Goal: Entertainment & Leisure: Consume media (video, audio)

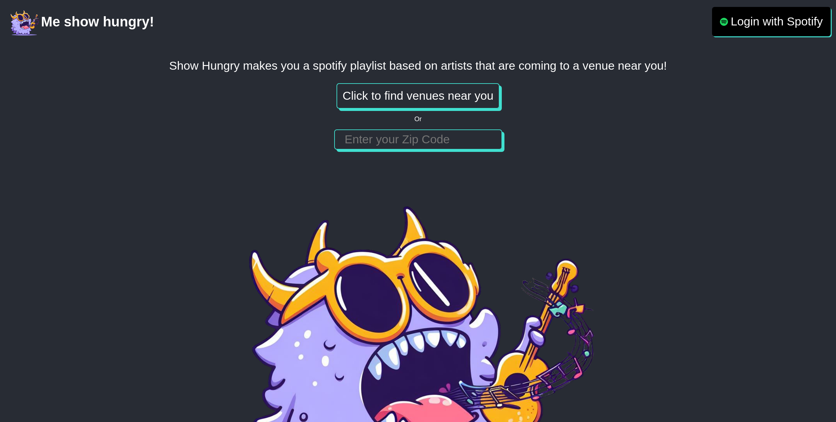
click at [402, 140] on input "number" at bounding box center [417, 140] width 153 height 14
type input "98103"
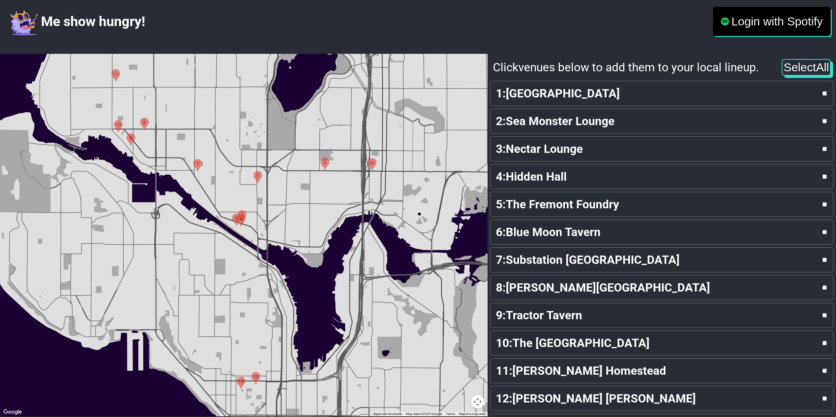
click at [826, 95] on input "checkbox" at bounding box center [824, 94] width 4 height 12
checkbox input "true"
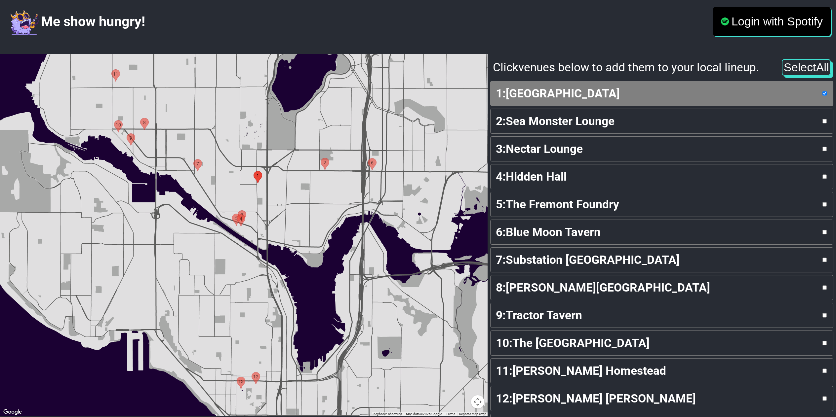
click at [826, 121] on input "checkbox" at bounding box center [824, 121] width 4 height 12
checkbox input "true"
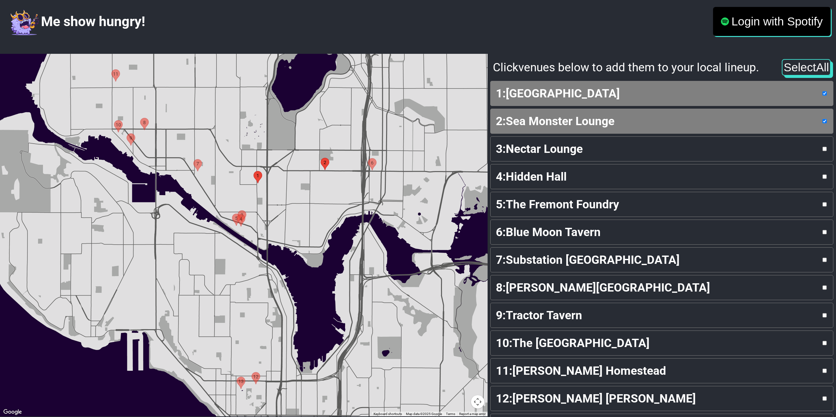
click at [824, 152] on div "3 : Nectar Lounge" at bounding box center [662, 149] width 332 height 14
checkbox input "true"
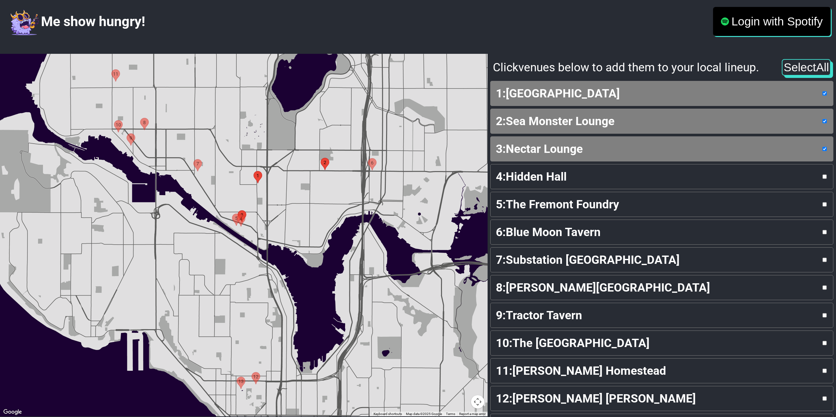
click at [817, 171] on div "4 : Hidden Hall" at bounding box center [662, 177] width 332 height 14
checkbox input "true"
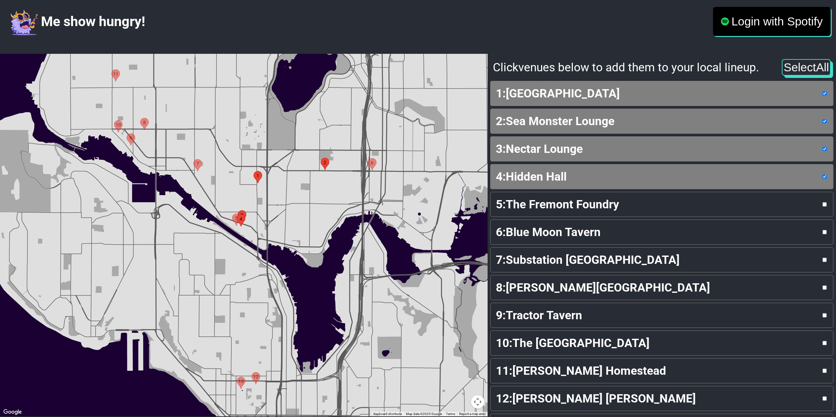
click at [802, 201] on div "5 : The Fremont Foundry" at bounding box center [662, 205] width 332 height 14
checkbox input "true"
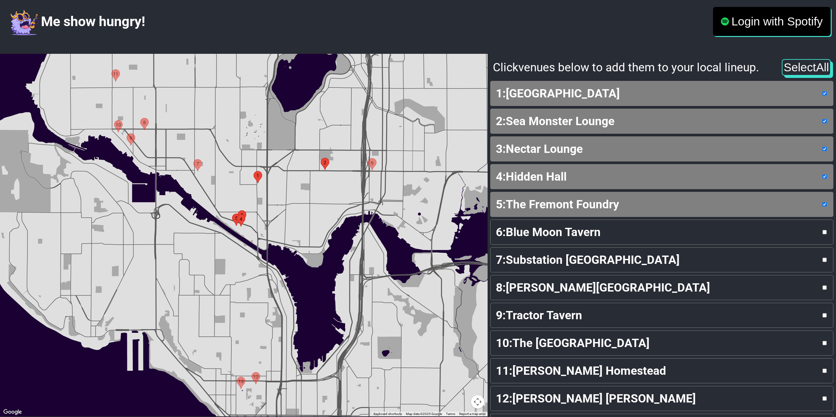
scroll to position [200, 0]
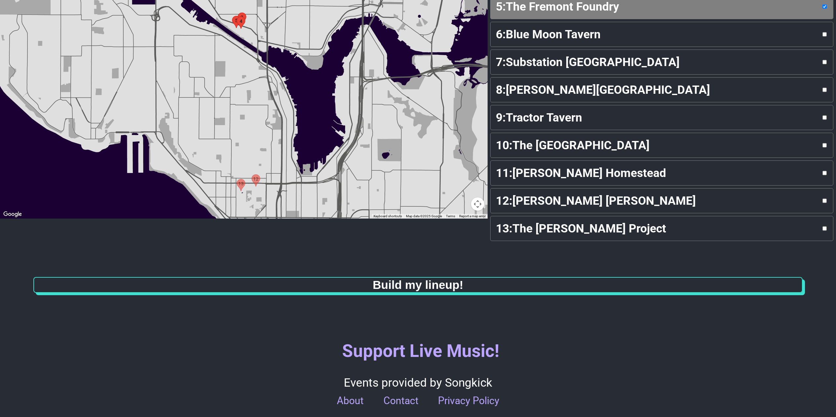
click at [461, 281] on strong "Build my lineup!" at bounding box center [417, 285] width 91 height 13
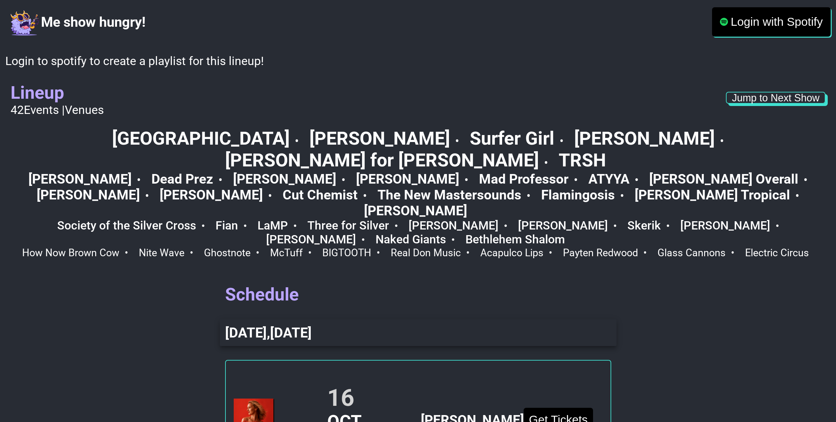
click at [759, 27] on p "Login with Spotify" at bounding box center [776, 22] width 92 height 14
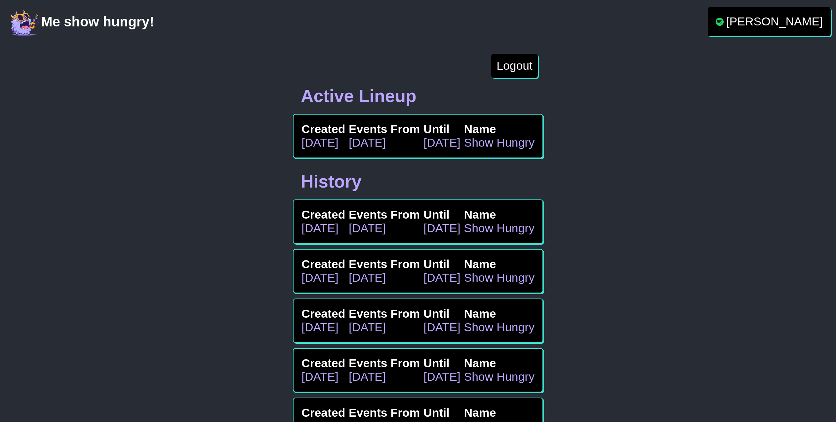
click at [380, 232] on div "Events From Oct 14" at bounding box center [384, 221] width 71 height 27
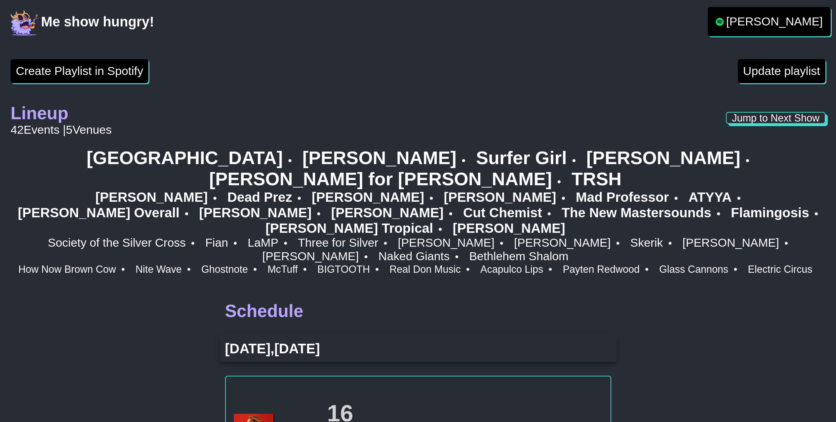
click at [79, 65] on button "Create Playlist in Spotify" at bounding box center [80, 71] width 138 height 24
click at [774, 19] on p "Michael Cueno" at bounding box center [774, 22] width 96 height 14
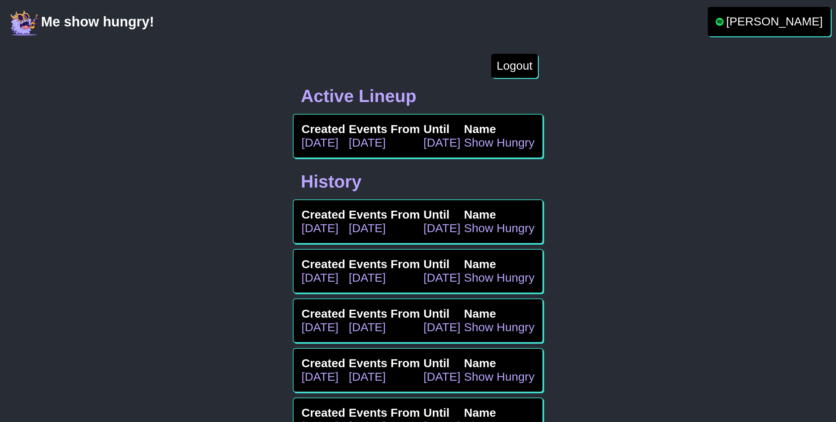
click at [334, 127] on p "Created" at bounding box center [323, 130] width 44 height 14
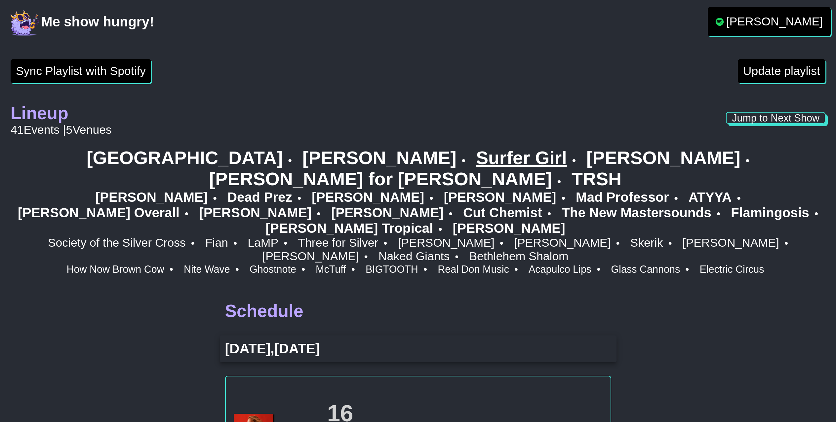
click at [476, 157] on link "Surfer Girl" at bounding box center [526, 157] width 100 height 21
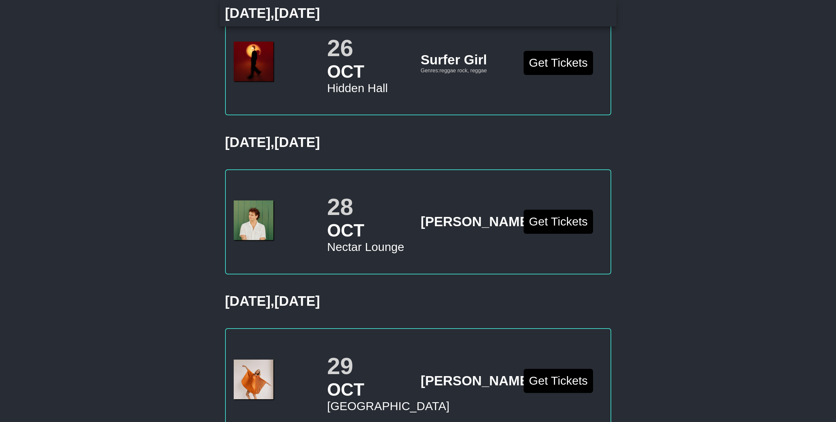
scroll to position [2597, 0]
click at [558, 75] on button "Get Tickets" at bounding box center [557, 63] width 69 height 24
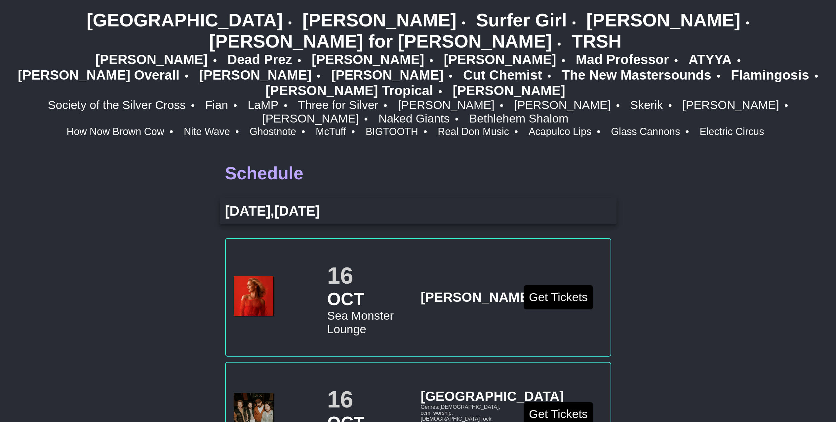
scroll to position [0, 0]
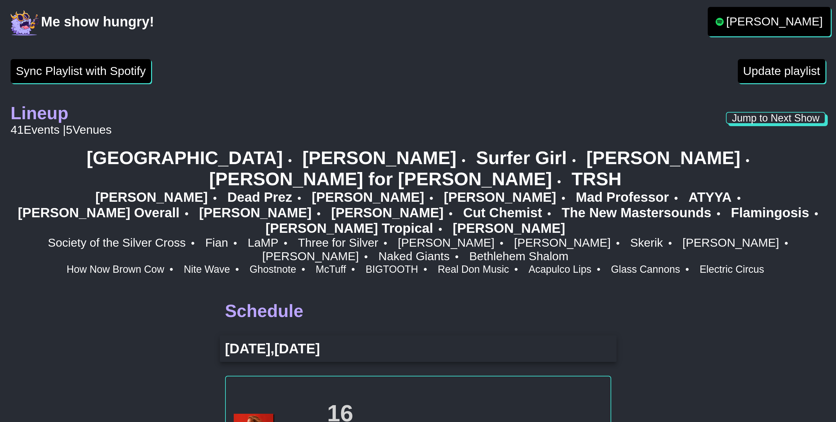
click at [108, 75] on button "Sync Playlist with Spotify" at bounding box center [81, 71] width 140 height 24
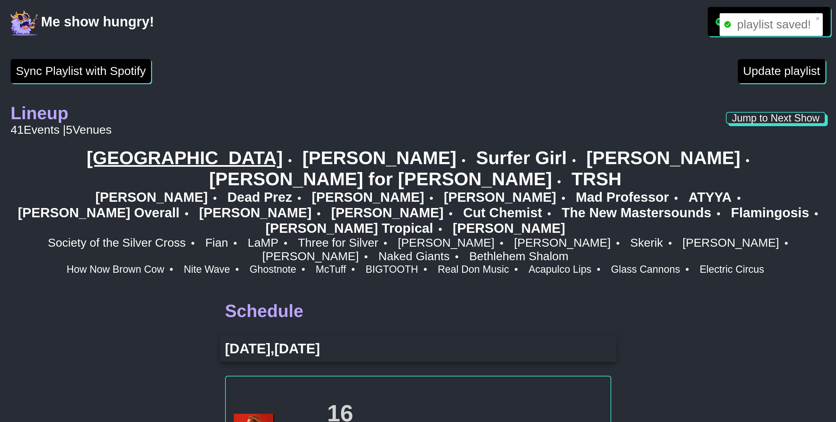
click at [107, 160] on link "[GEOGRAPHIC_DATA]" at bounding box center [189, 157] width 205 height 21
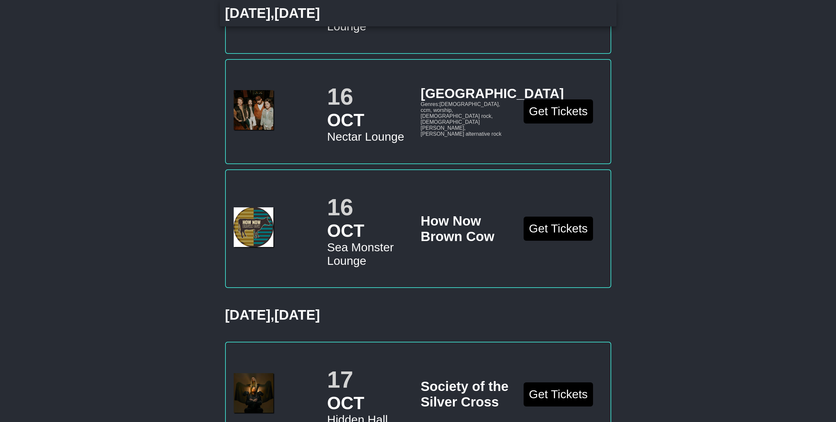
scroll to position [443, 0]
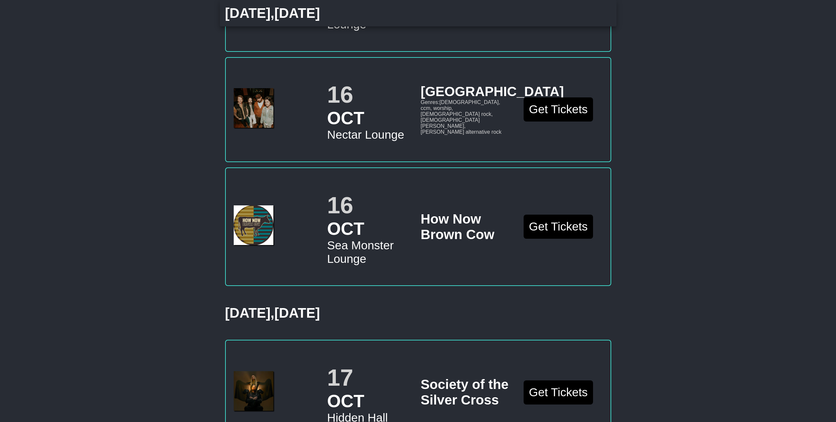
click at [245, 88] on img at bounding box center [254, 108] width 40 height 40
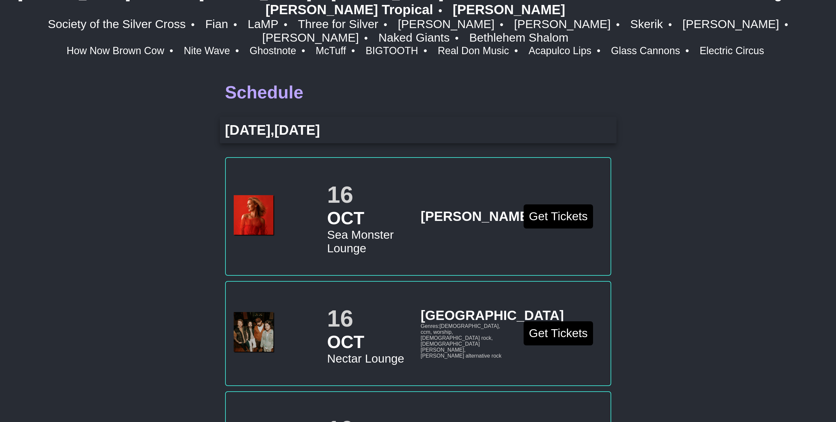
scroll to position [112, 0]
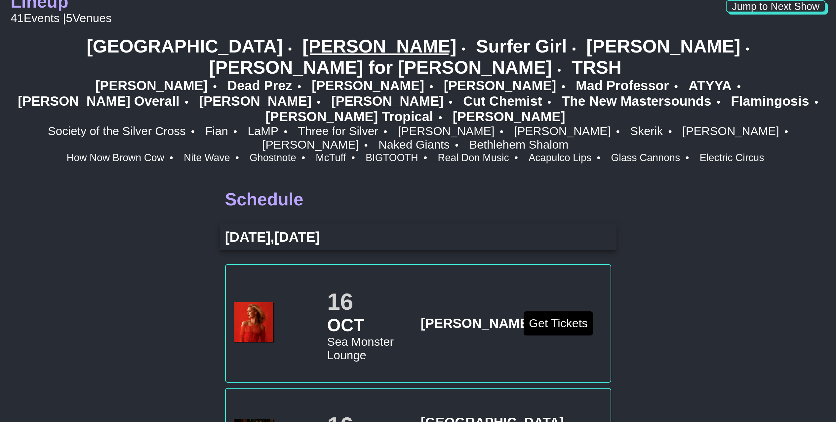
click at [302, 50] on link "[PERSON_NAME]" at bounding box center [383, 46] width 163 height 21
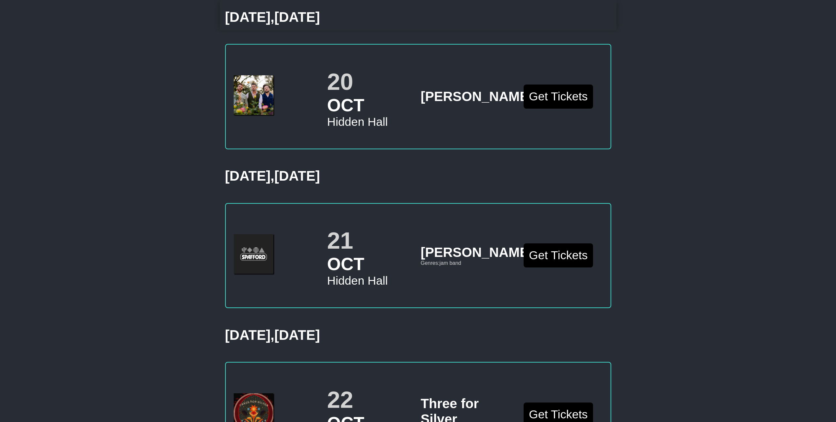
scroll to position [1278, 0]
click at [262, 79] on img at bounding box center [254, 95] width 40 height 40
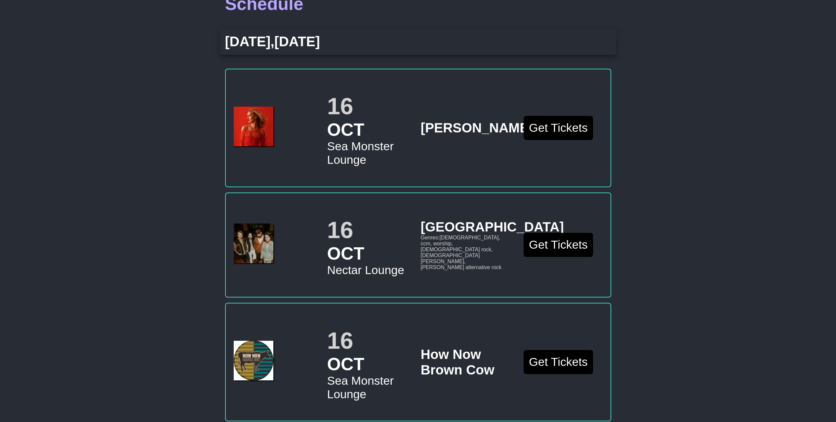
scroll to position [0, 0]
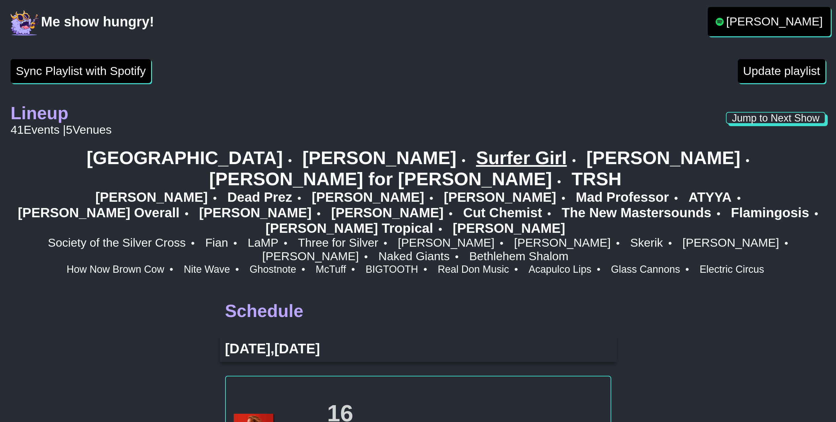
click at [476, 154] on link "Surfer Girl" at bounding box center [526, 157] width 100 height 21
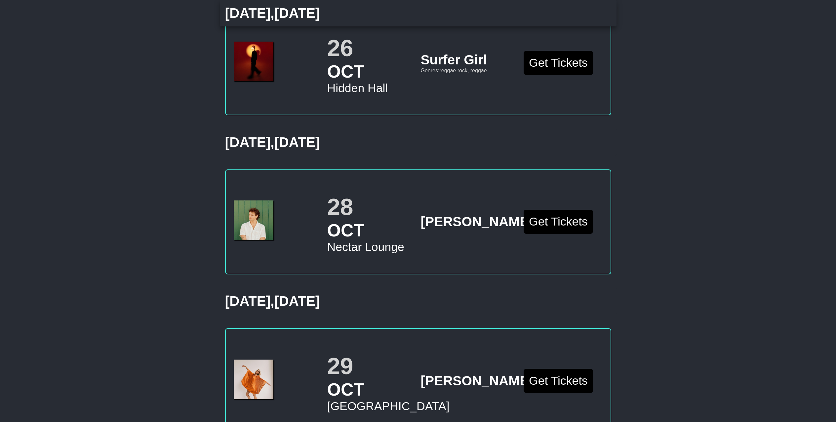
scroll to position [2597, 0]
click at [261, 70] on img at bounding box center [254, 61] width 40 height 40
click at [182, 211] on div "Sync Playlist with Spotify Update playlist Lineup 41 Events | 5 Venues Jump to …" at bounding box center [418, 405] width 836 height 5897
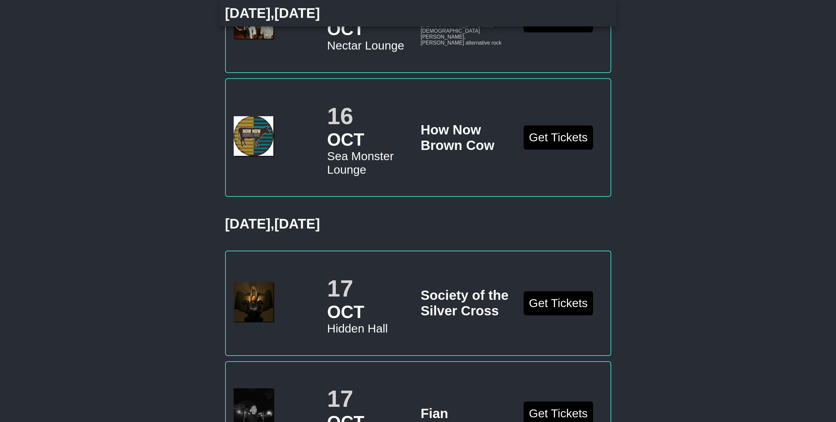
scroll to position [0, 0]
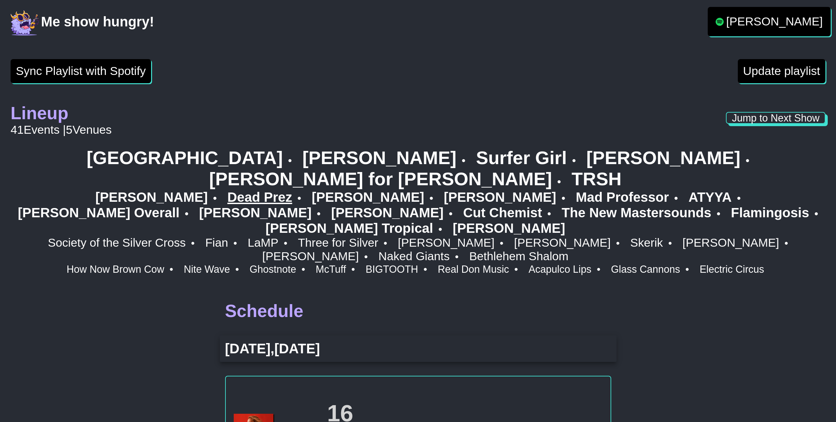
click at [227, 190] on link "Dead Prez" at bounding box center [264, 198] width 74 height 16
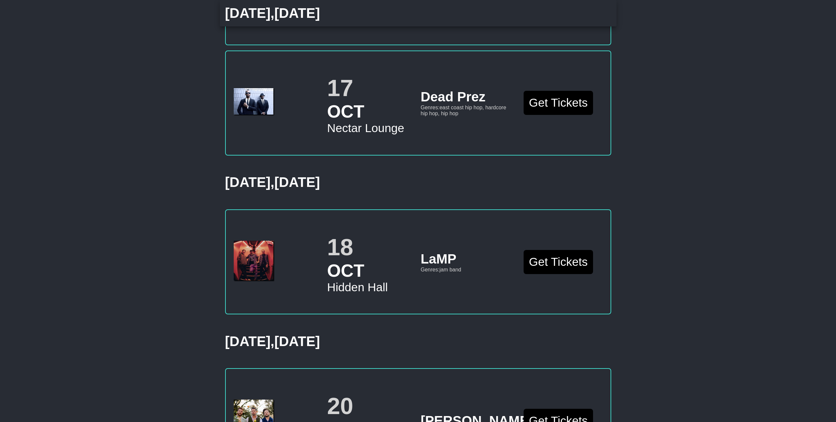
scroll to position [955, 0]
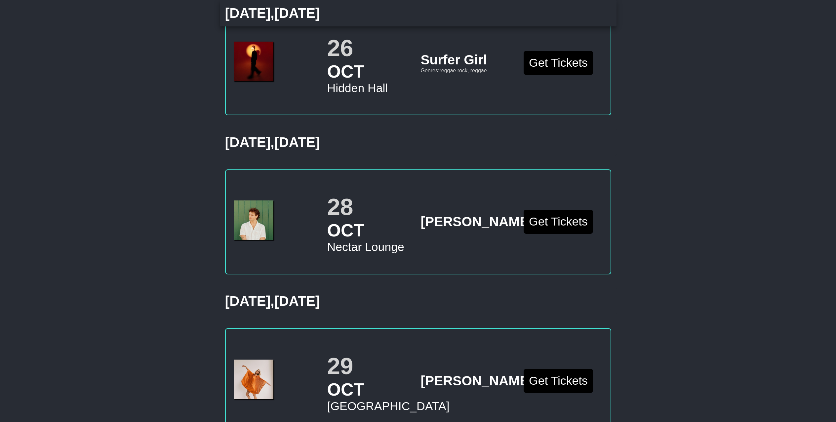
scroll to position [2597, 0]
click at [664, 151] on div "Sync Playlist with Spotify Update playlist Lineup 41 Events | 5 Venues Jump to …" at bounding box center [418, 405] width 836 height 5897
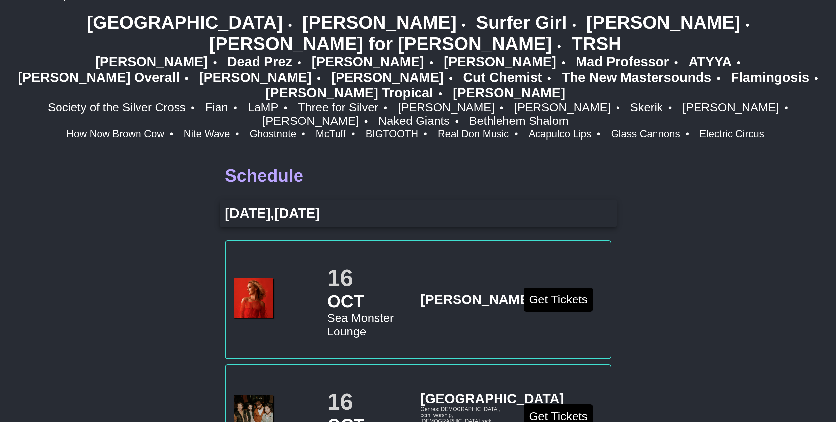
scroll to position [0, 0]
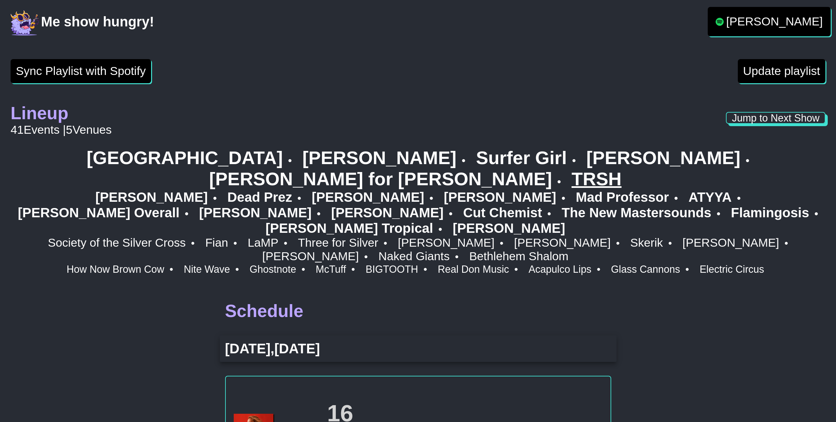
click at [626, 169] on link "TRSH" at bounding box center [598, 179] width 55 height 21
click at [561, 169] on link "[PERSON_NAME] for [PERSON_NAME]" at bounding box center [385, 179] width 352 height 21
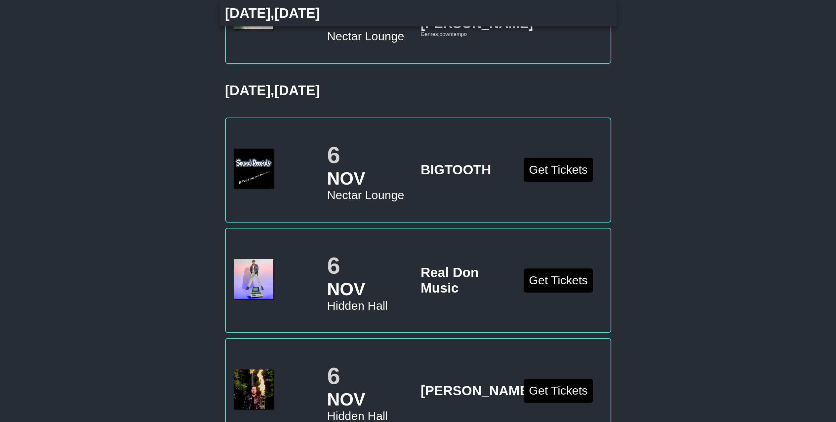
scroll to position [4155, 0]
click at [243, 29] on img at bounding box center [254, 10] width 40 height 40
